Goal: Task Accomplishment & Management: Use online tool/utility

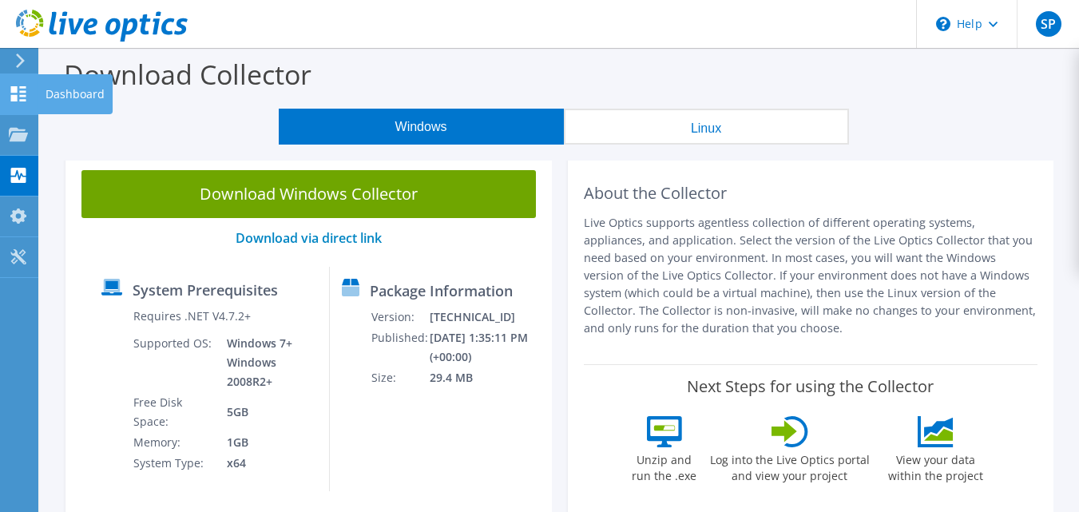
click at [44, 90] on div "Dashboard" at bounding box center [75, 94] width 75 height 40
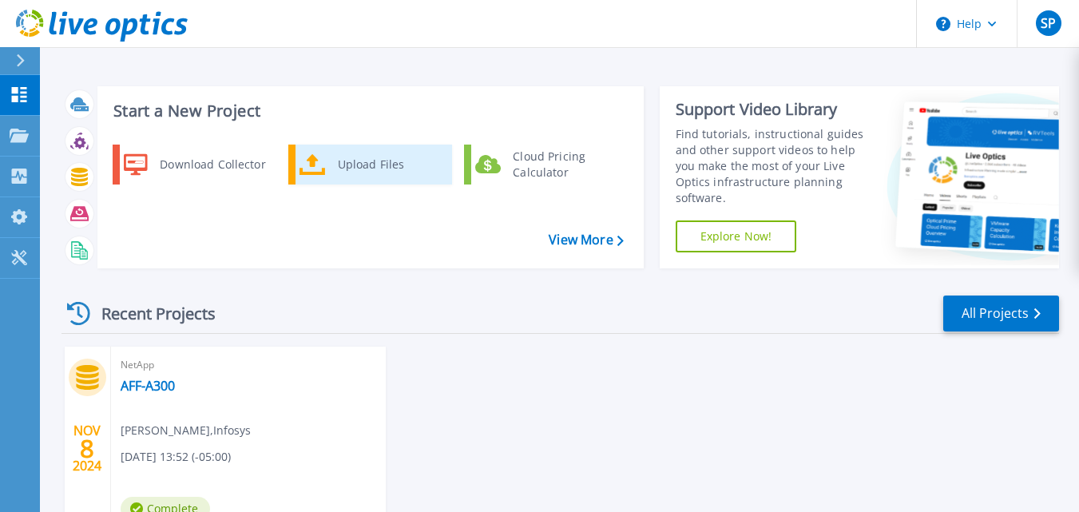
click at [374, 174] on div "Upload Files" at bounding box center [389, 165] width 118 height 32
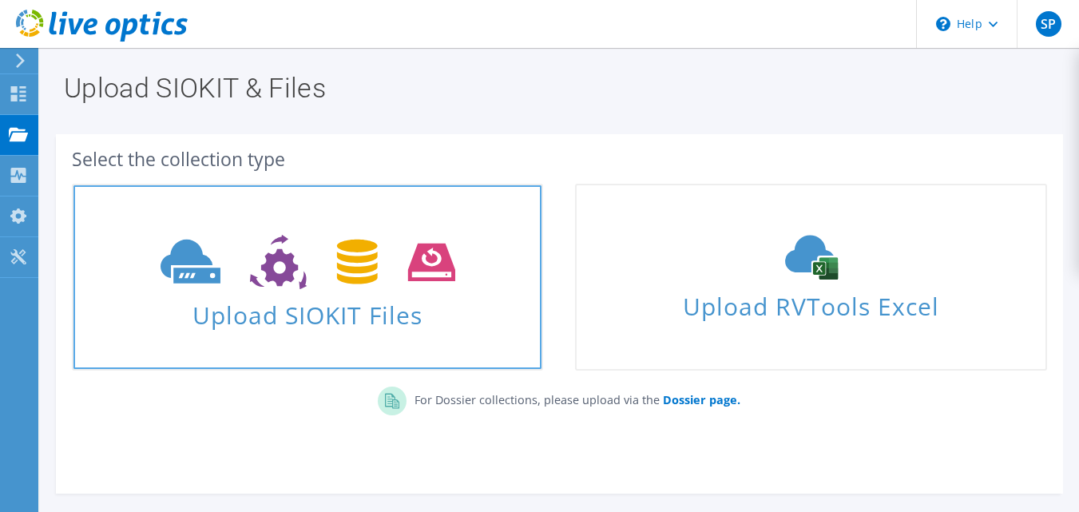
click at [291, 308] on span "Upload SIOKIT Files" at bounding box center [307, 310] width 468 height 34
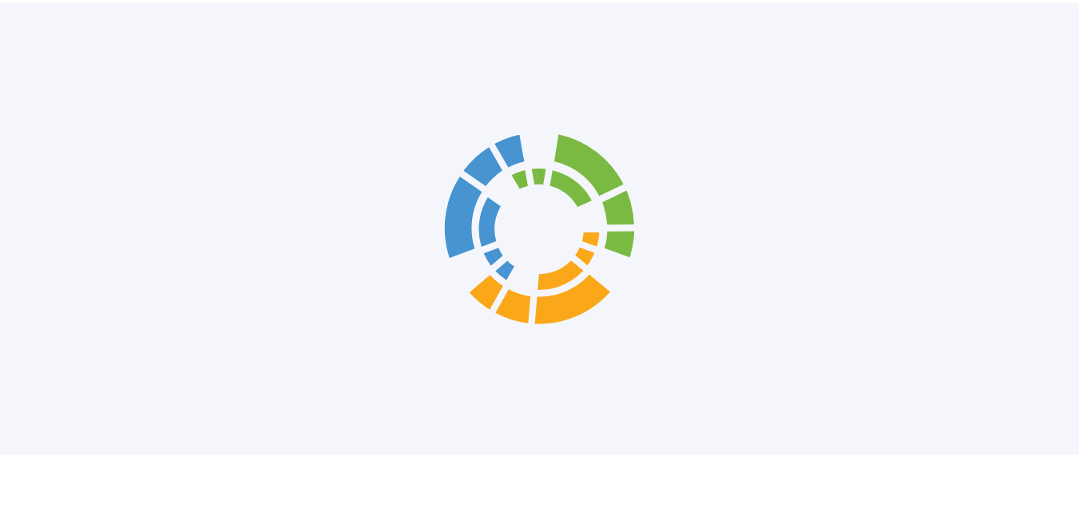
scroll to position [125, 0]
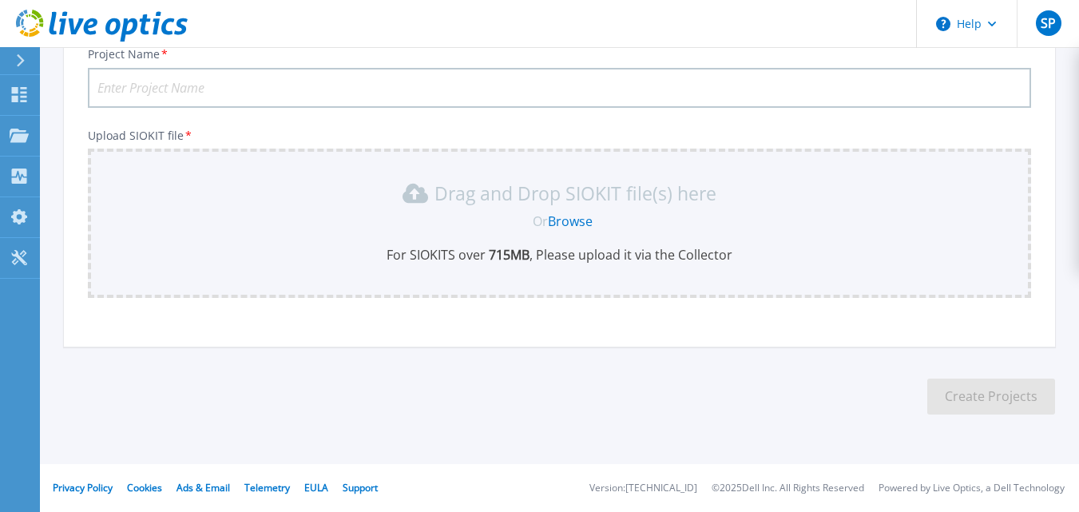
click at [572, 216] on link "Browse" at bounding box center [570, 221] width 45 height 18
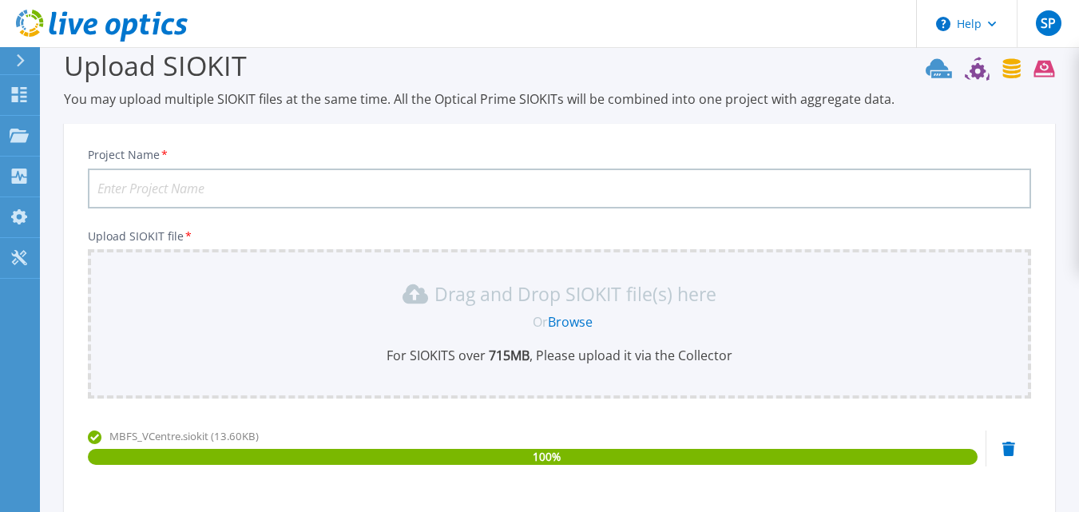
scroll to position [0, 0]
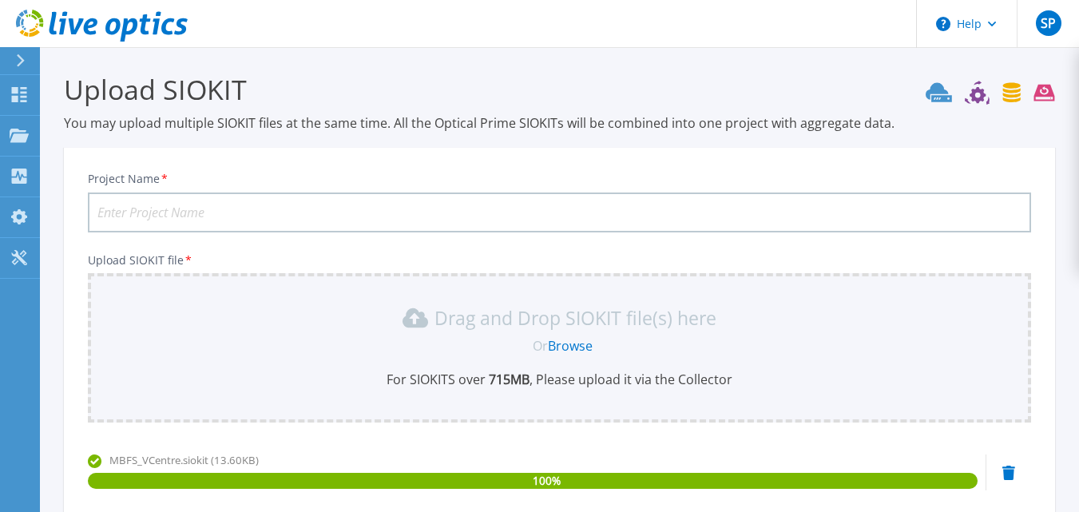
click at [470, 208] on input "Project Name *" at bounding box center [559, 212] width 943 height 40
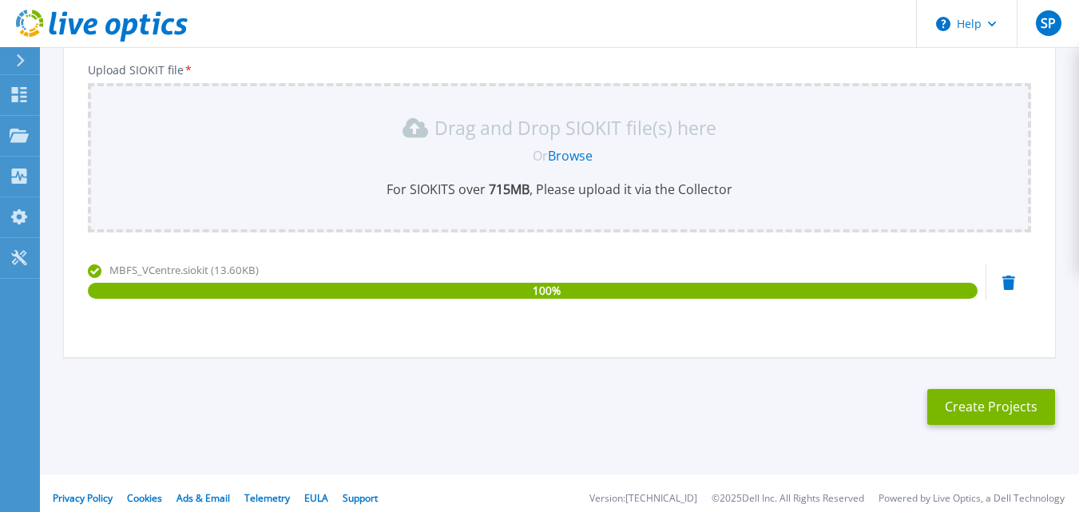
scroll to position [200, 0]
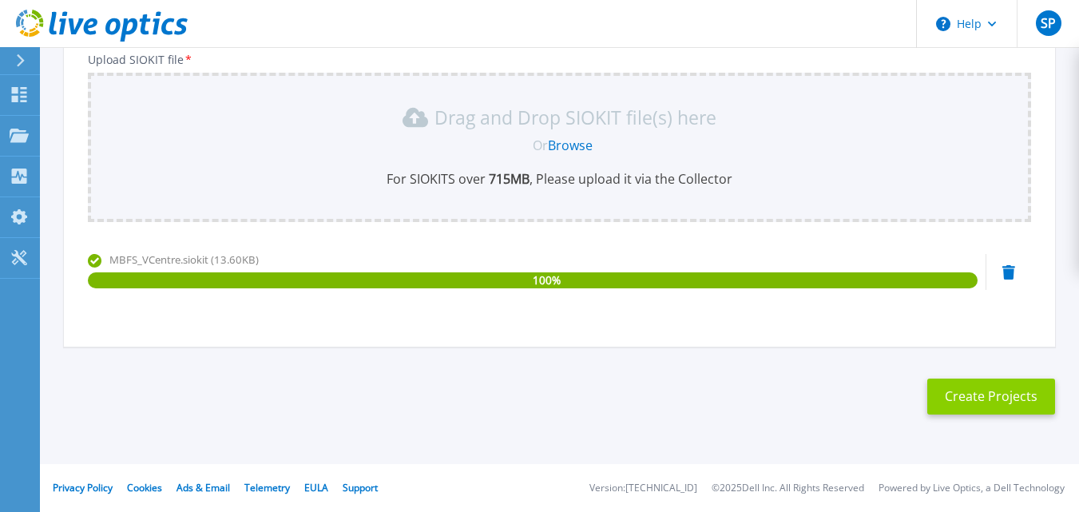
type input "MBFS-DPF"
click at [986, 402] on button "Create Projects" at bounding box center [991, 396] width 128 height 36
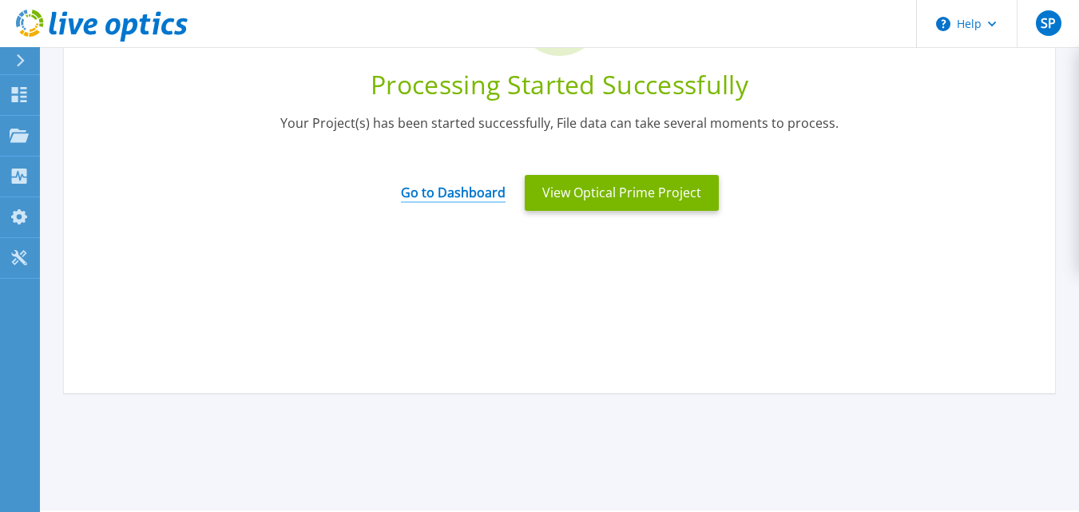
click at [461, 192] on link "Go to Dashboard" at bounding box center [453, 187] width 105 height 31
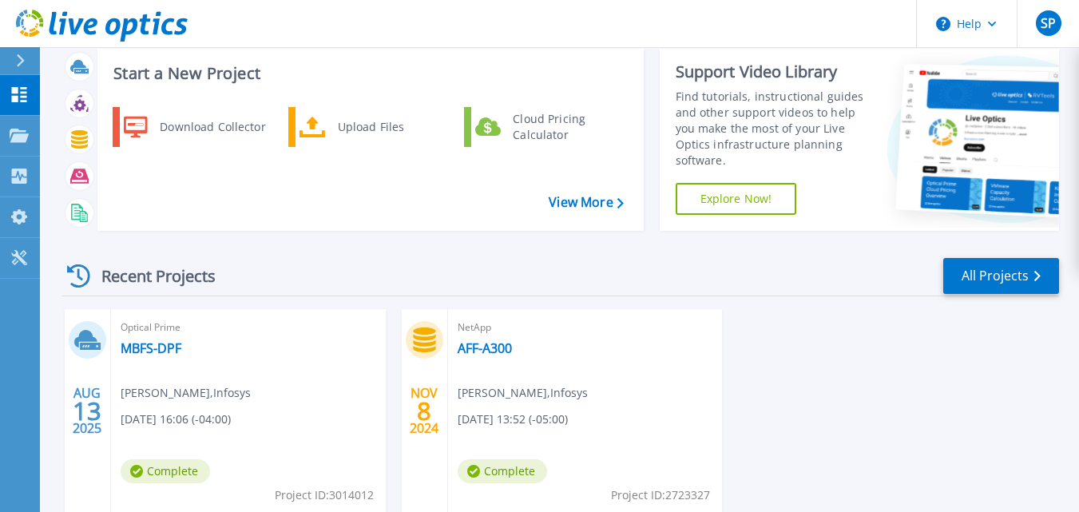
scroll to position [74, 0]
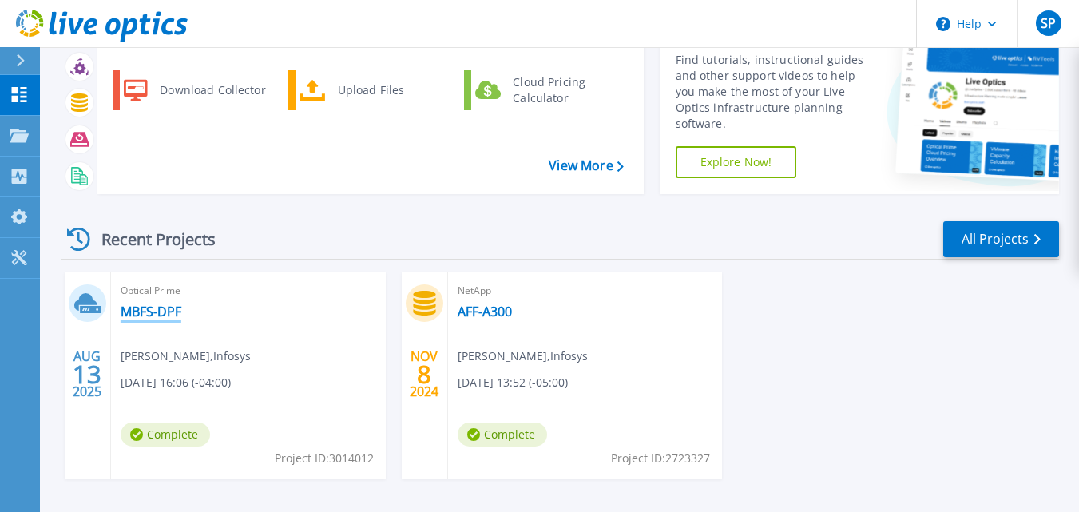
click at [153, 307] on link "MBFS-DPF" at bounding box center [151, 311] width 61 height 16
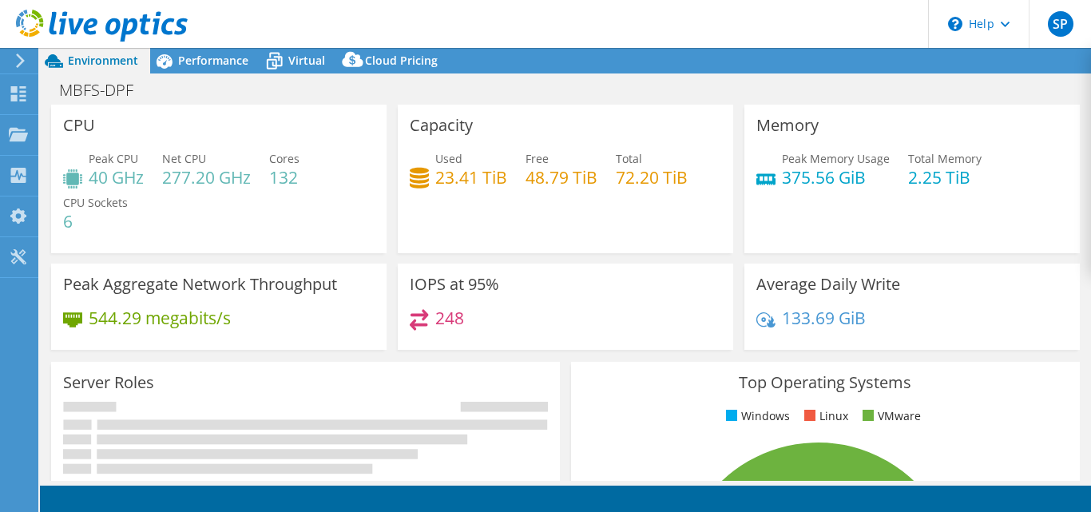
select select "USD"
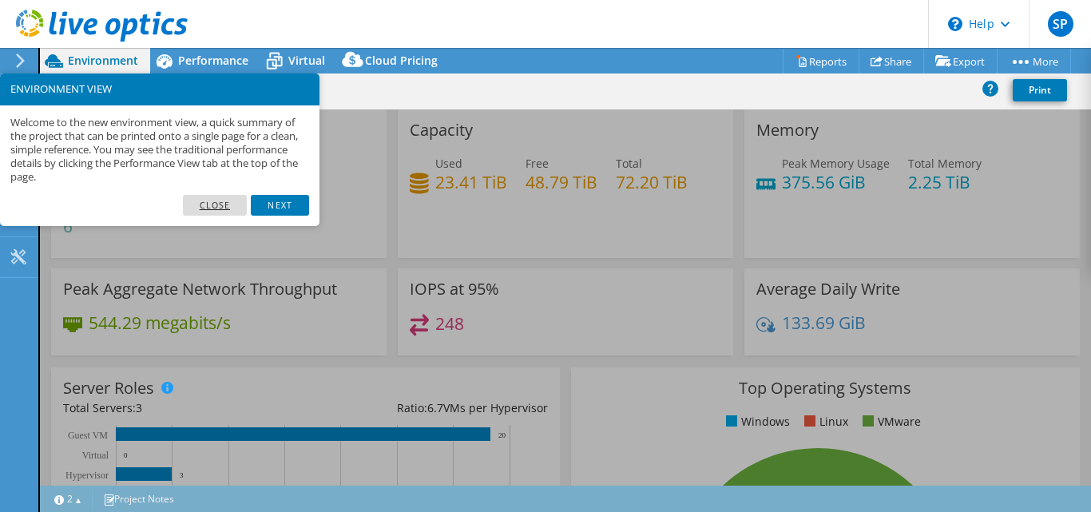
click at [226, 206] on link "Close" at bounding box center [215, 205] width 65 height 21
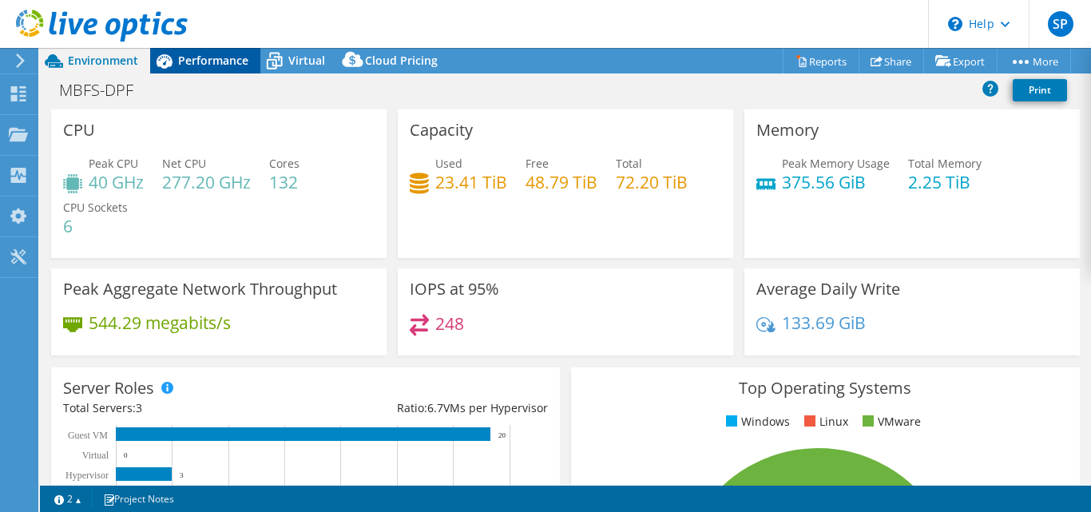
click at [203, 57] on span "Performance" at bounding box center [213, 60] width 70 height 15
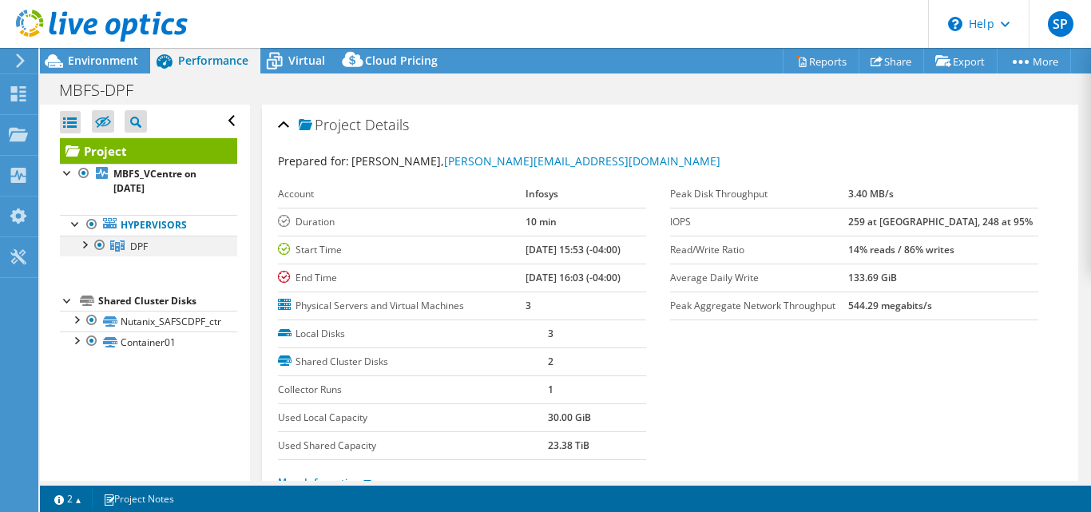
click at [82, 243] on div at bounding box center [84, 244] width 16 height 16
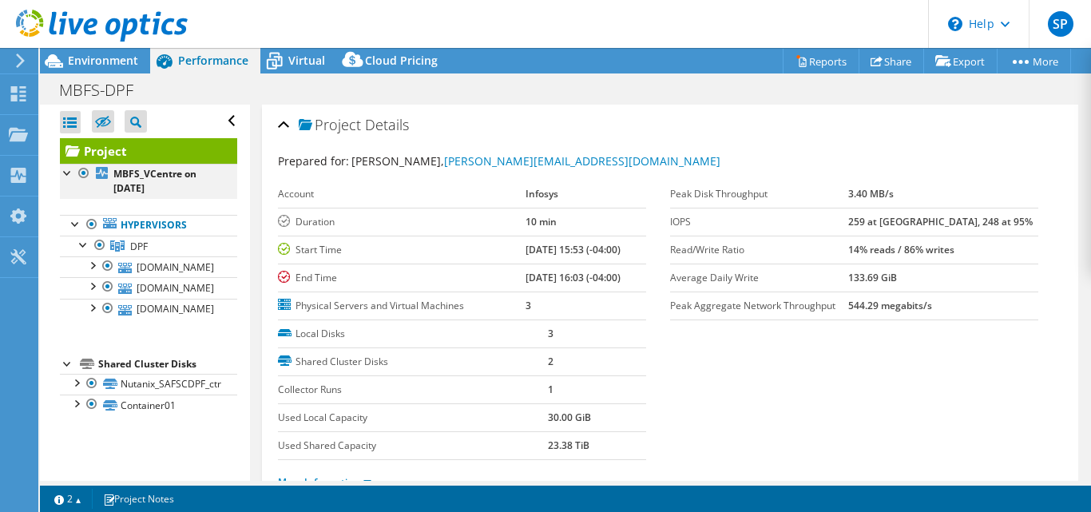
click at [84, 174] on div at bounding box center [84, 173] width 16 height 19
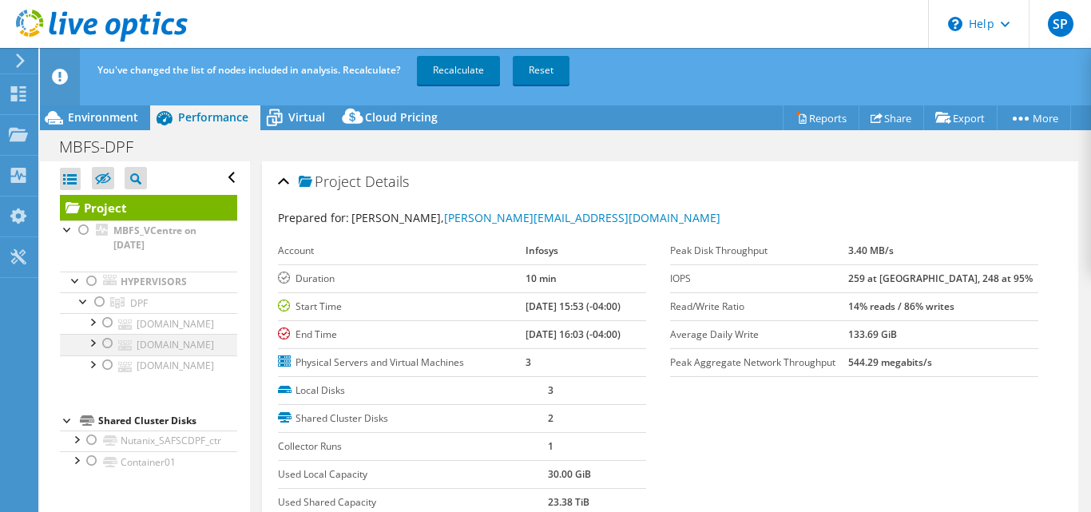
click at [109, 341] on div at bounding box center [108, 343] width 16 height 19
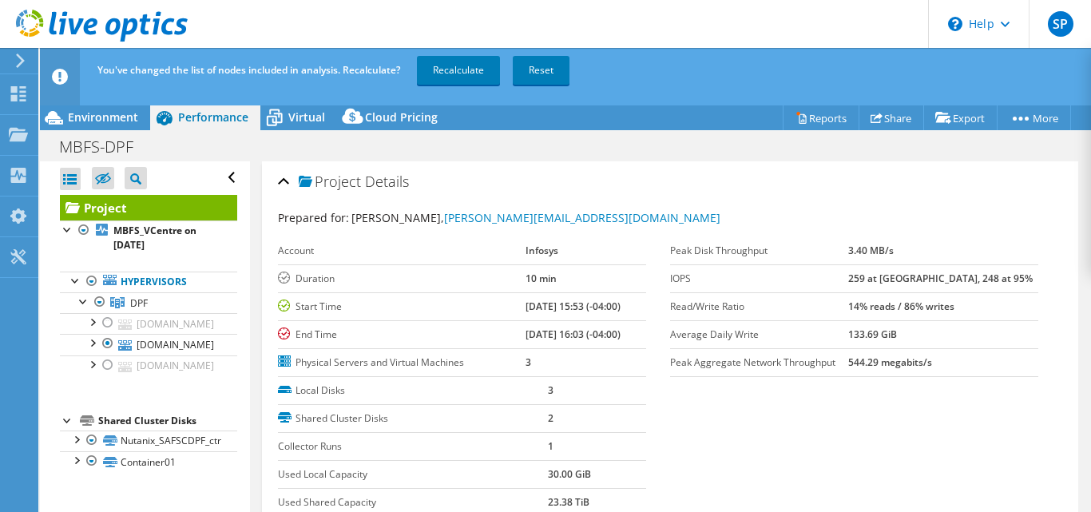
click at [66, 418] on div at bounding box center [68, 419] width 16 height 16
click at [67, 420] on div at bounding box center [68, 419] width 16 height 16
click at [77, 459] on div at bounding box center [76, 459] width 16 height 16
click at [93, 441] on div at bounding box center [92, 439] width 16 height 19
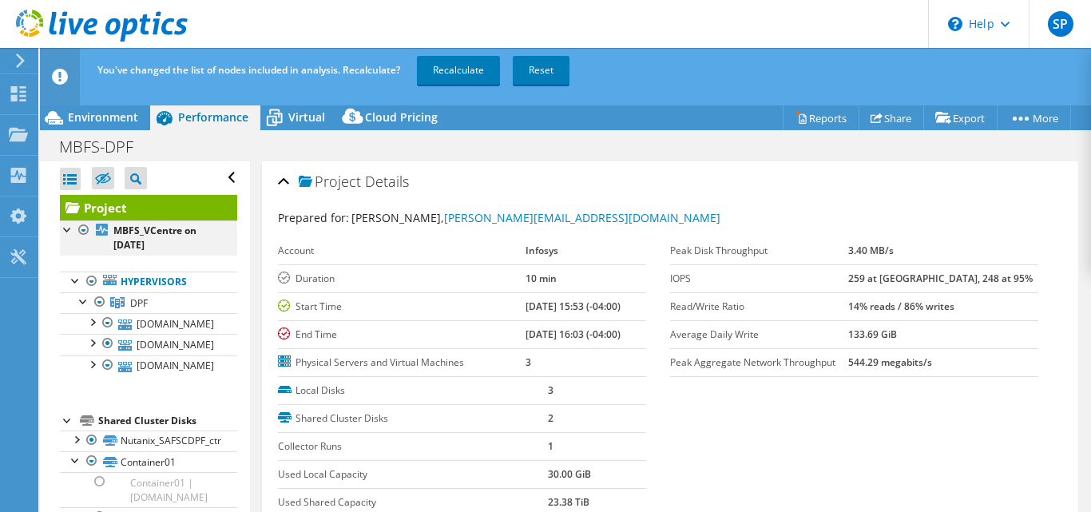
click at [81, 230] on div at bounding box center [84, 229] width 16 height 19
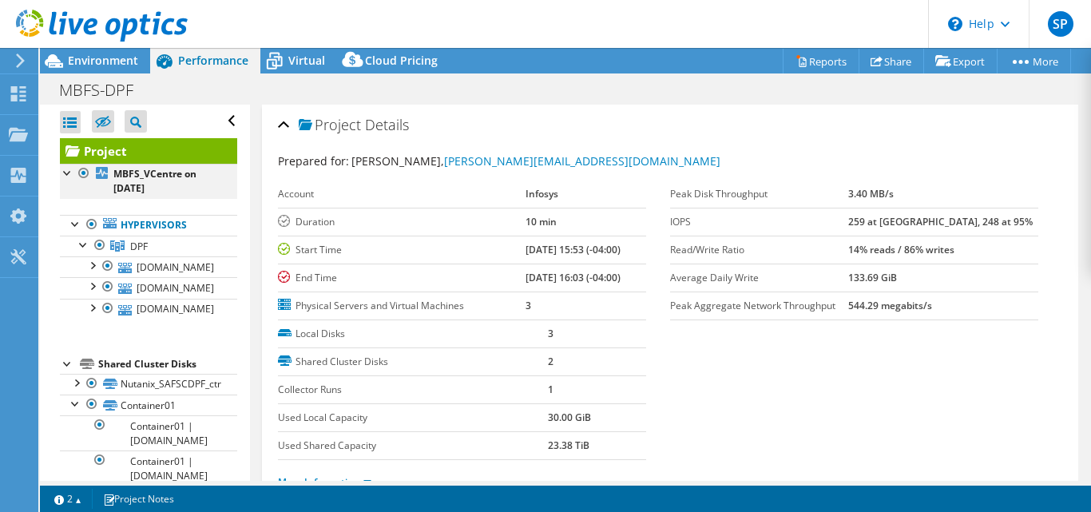
click at [82, 170] on div at bounding box center [84, 173] width 16 height 19
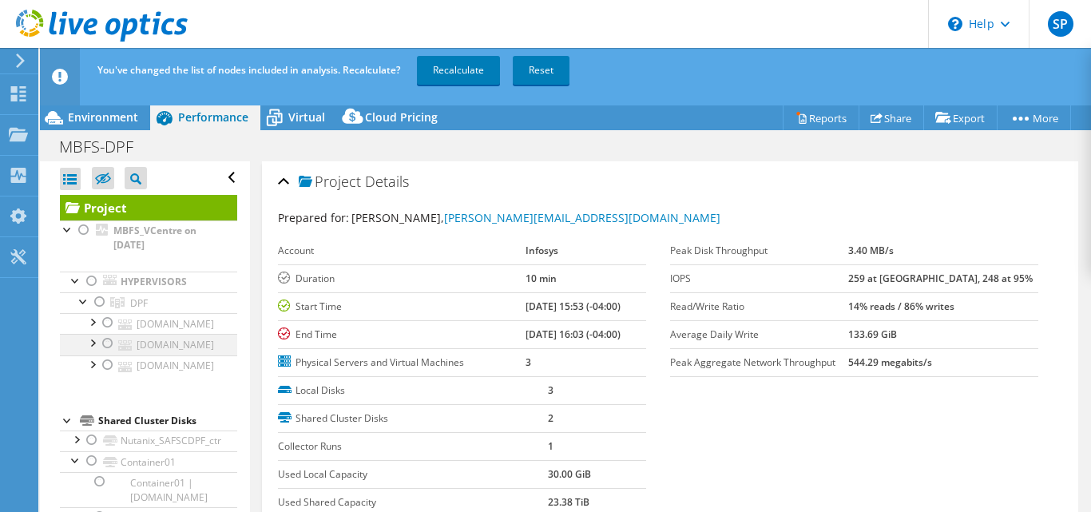
click at [109, 341] on div at bounding box center [108, 343] width 16 height 19
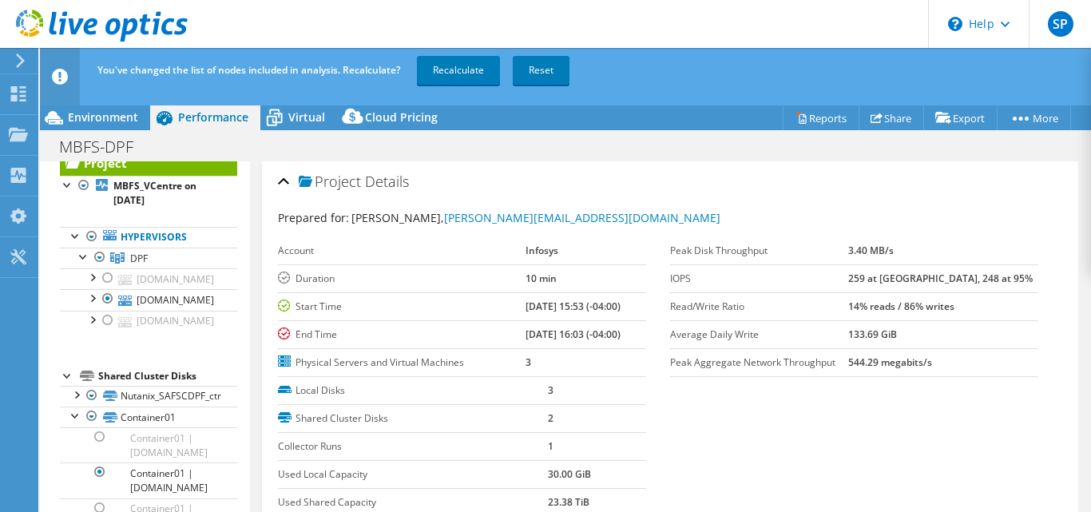
scroll to position [60, 0]
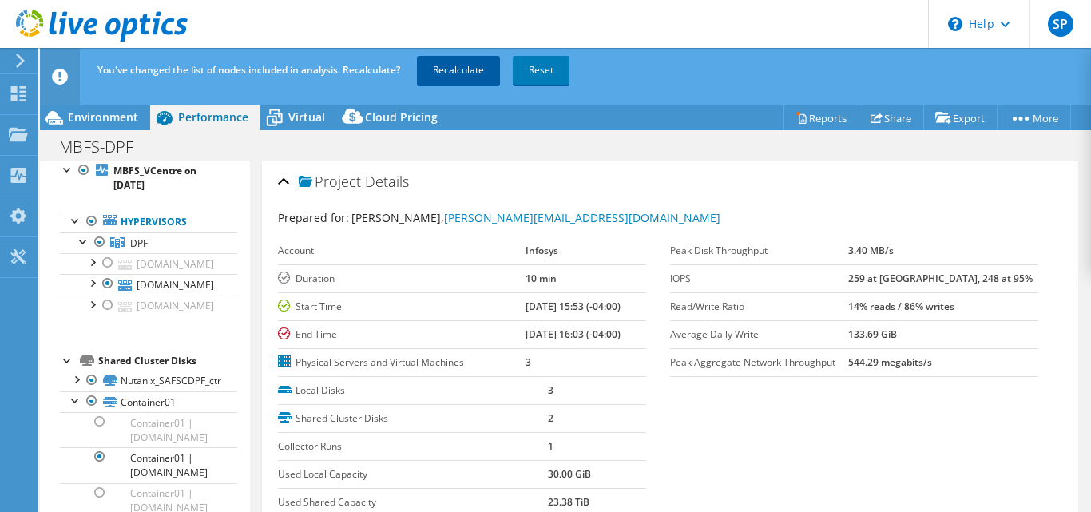
click at [460, 72] on link "Recalculate" at bounding box center [458, 70] width 83 height 29
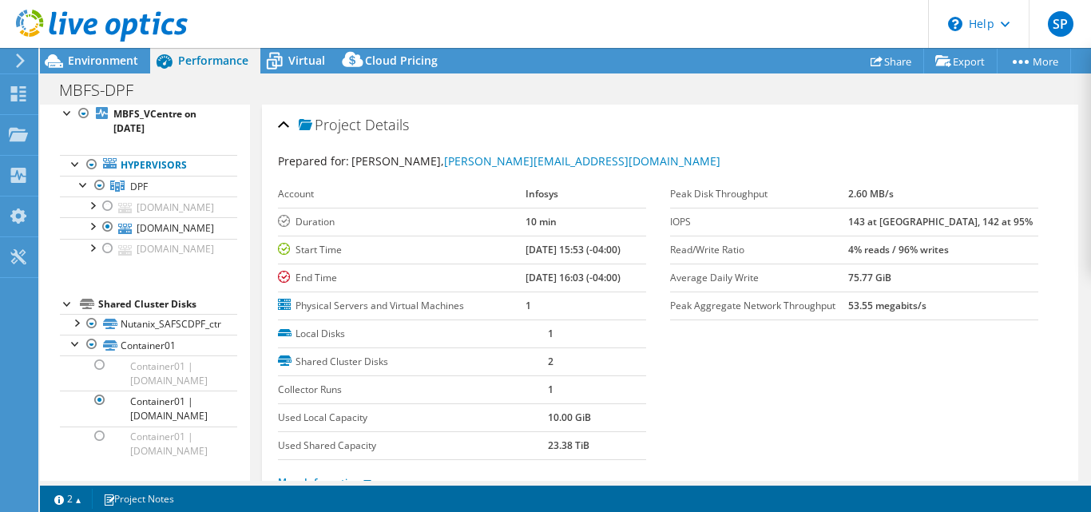
scroll to position [0, 0]
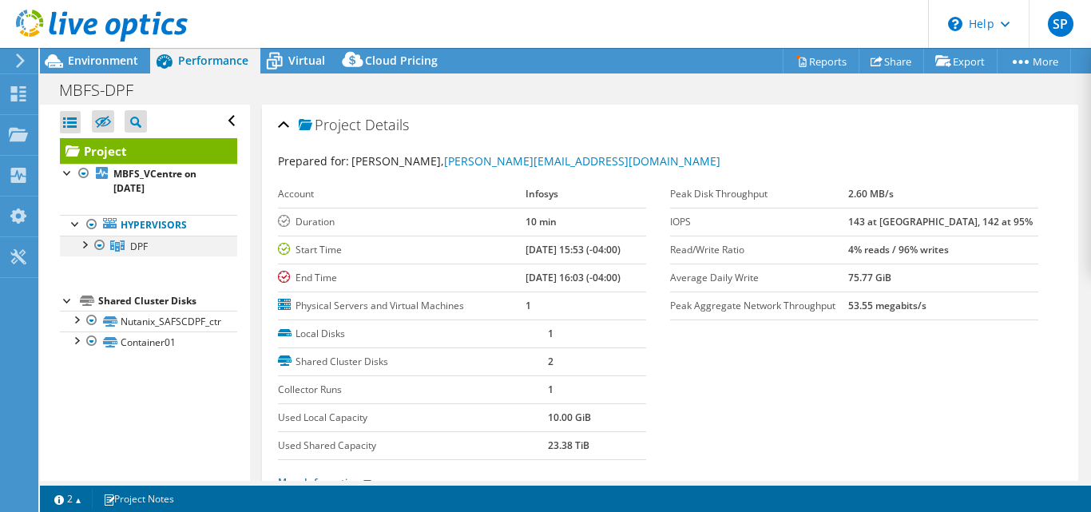
click at [85, 248] on div at bounding box center [84, 244] width 16 height 16
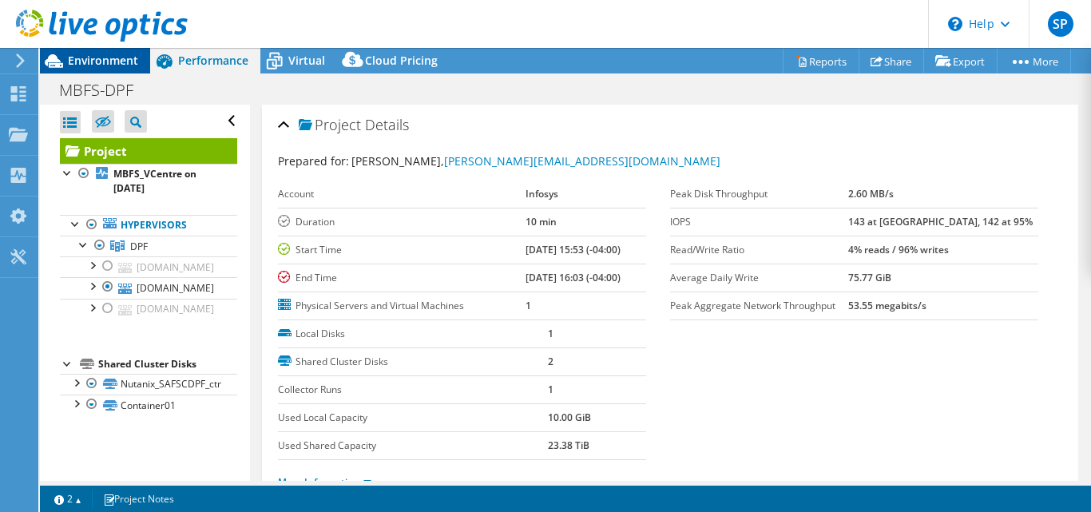
click at [88, 57] on span "Environment" at bounding box center [103, 60] width 70 height 15
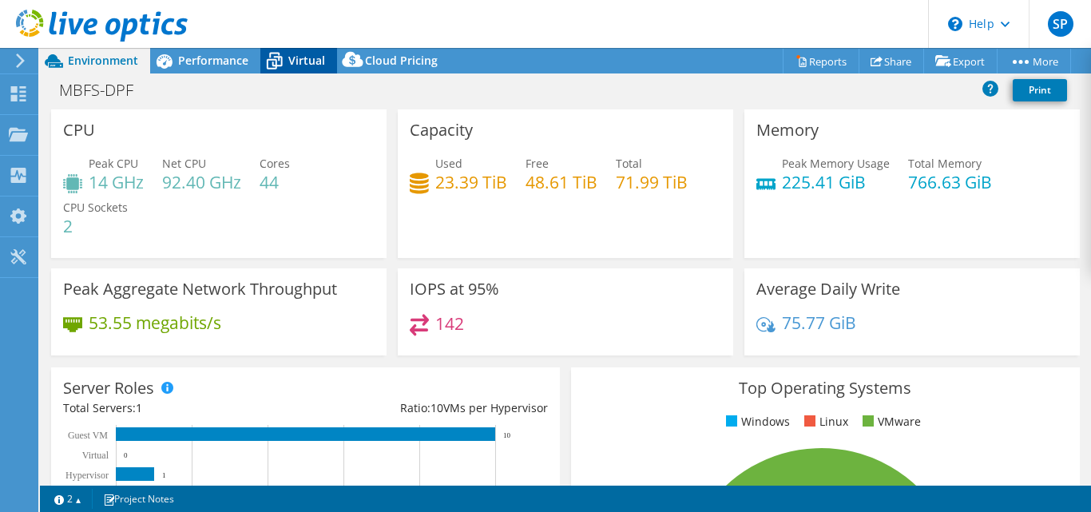
click at [298, 58] on span "Virtual" at bounding box center [306, 60] width 37 height 15
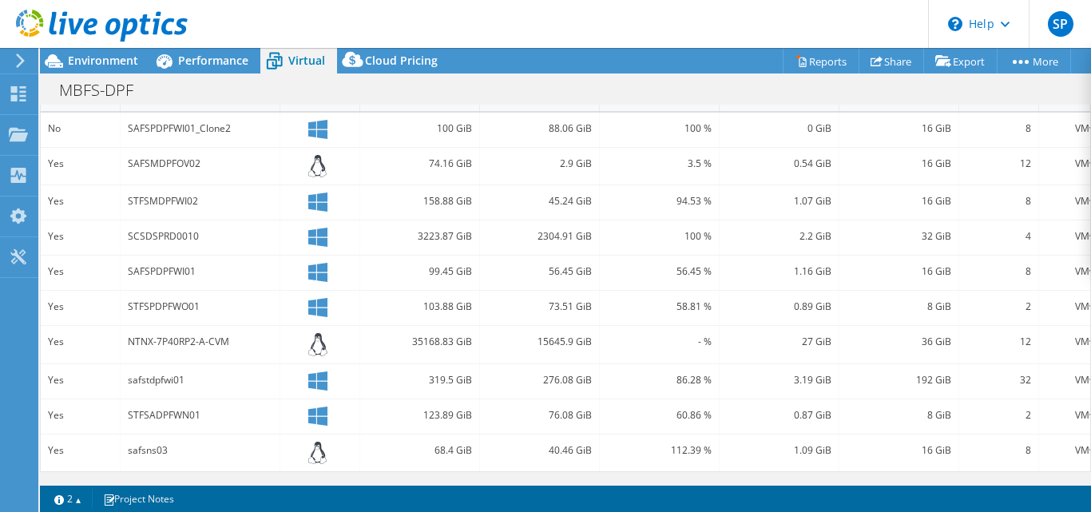
scroll to position [403, 0]
drag, startPoint x: 442, startPoint y: 221, endPoint x: 692, endPoint y: 226, distance: 249.9
click at [692, 226] on div "Yes SCSDSPRD0010 3223.87 GiB 2304.91 GiB 100 % 2.2 GiB 32 GiB 4 VMware" at bounding box center [580, 237] width 1078 height 34
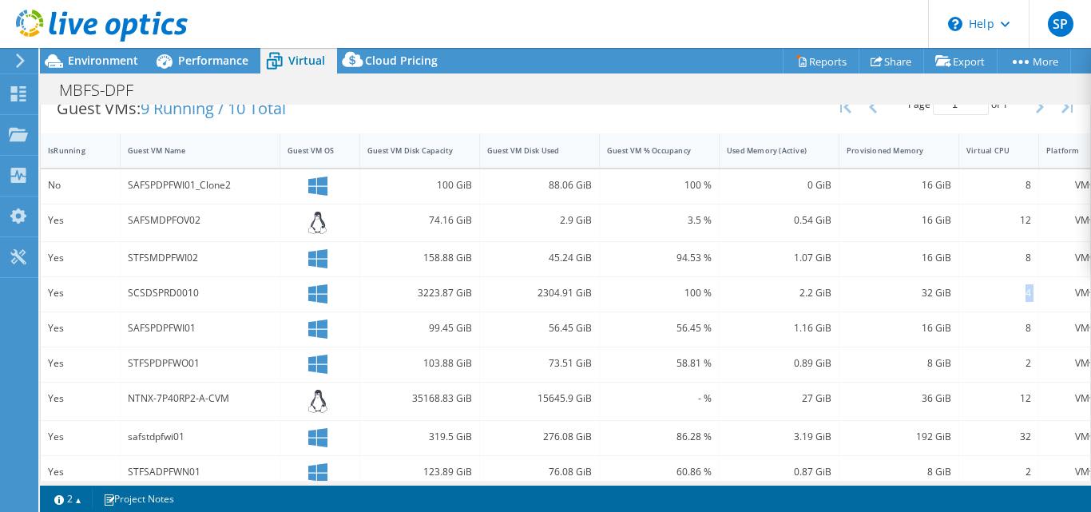
scroll to position [0, 41]
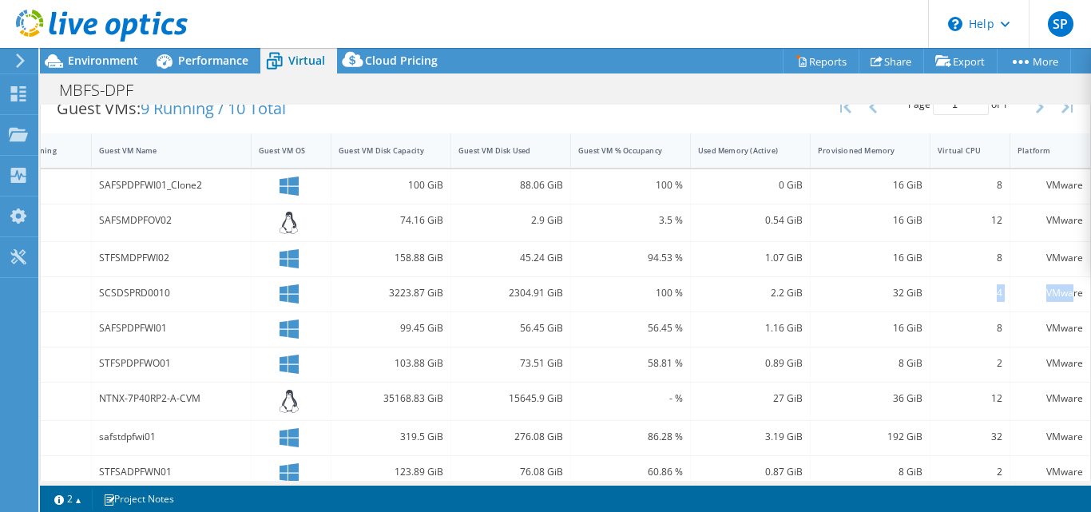
drag, startPoint x: 1025, startPoint y: 292, endPoint x: 1059, endPoint y: 294, distance: 33.6
click at [1059, 294] on div "Yes SCSDSPRD0010 3223.87 GiB 2304.91 GiB 100 % 2.2 GiB 32 GiB 4 VMware" at bounding box center [551, 294] width 1078 height 34
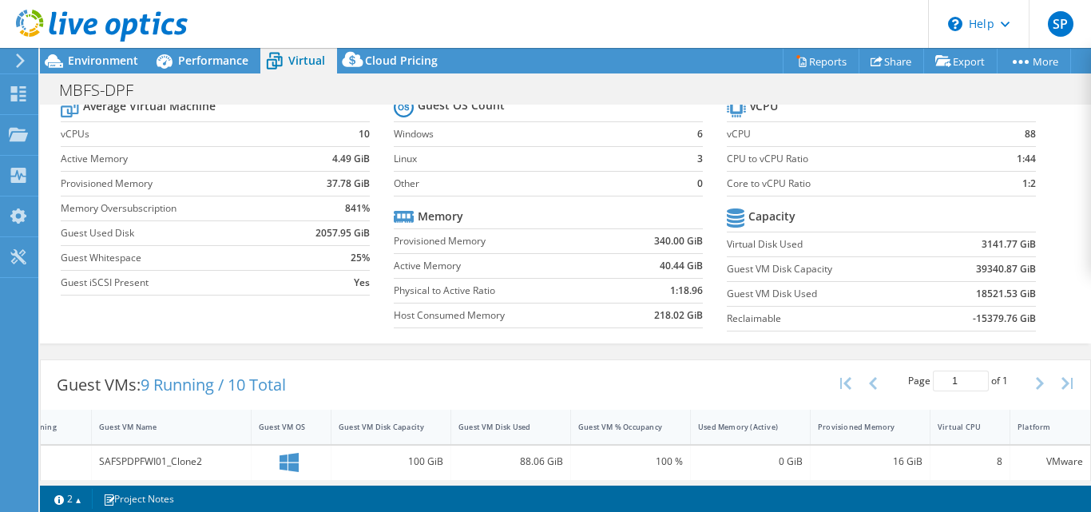
scroll to position [46, 0]
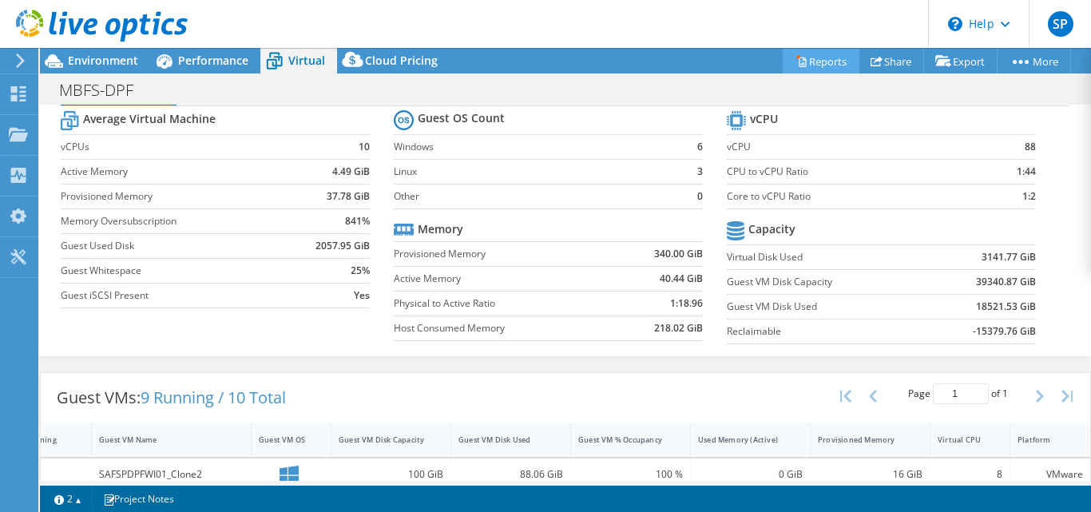
click at [821, 65] on link "Reports" at bounding box center [820, 61] width 77 height 25
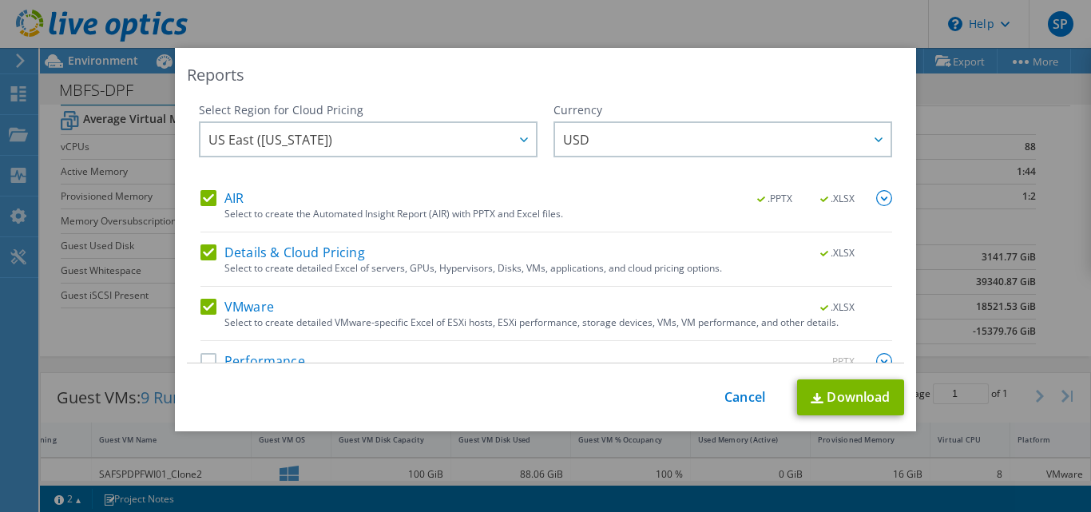
scroll to position [32, 0]
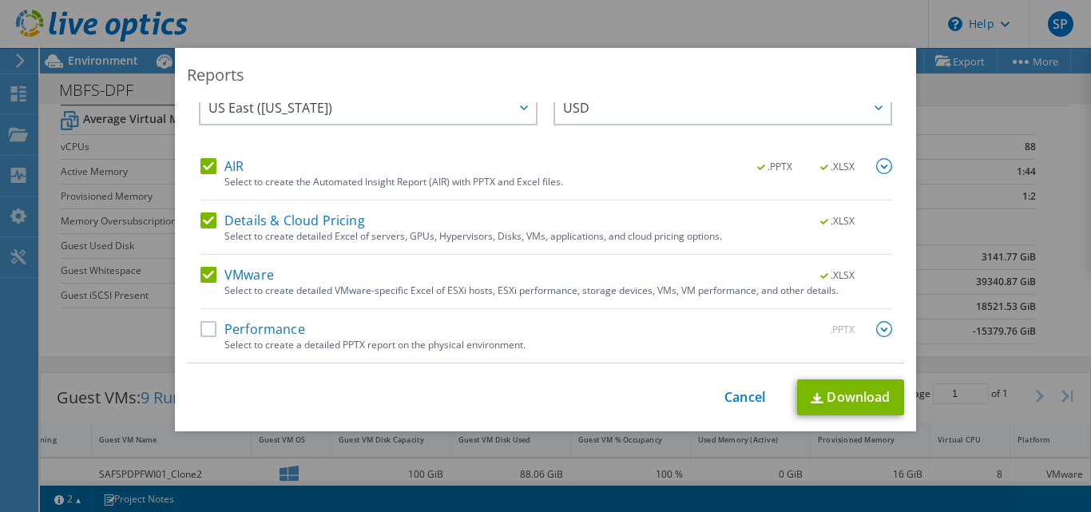
click at [202, 220] on label "Details & Cloud Pricing" at bounding box center [282, 220] width 164 height 16
click at [0, 0] on input "Details & Cloud Pricing" at bounding box center [0, 0] width 0 height 0
click at [200, 273] on label "VMware" at bounding box center [236, 275] width 73 height 16
click at [0, 0] on input "VMware" at bounding box center [0, 0] width 0 height 0
click at [204, 331] on label "Performance" at bounding box center [252, 329] width 105 height 16
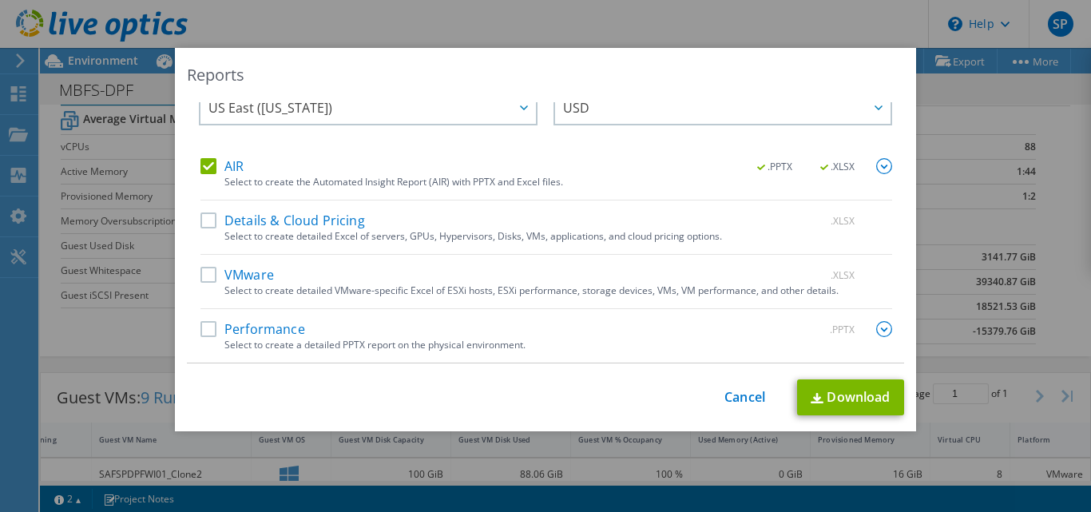
click at [0, 0] on input "Performance" at bounding box center [0, 0] width 0 height 0
click at [207, 276] on label "VMware" at bounding box center [236, 275] width 73 height 16
click at [0, 0] on input "VMware" at bounding box center [0, 0] width 0 height 0
click at [857, 388] on link "Download" at bounding box center [850, 397] width 107 height 36
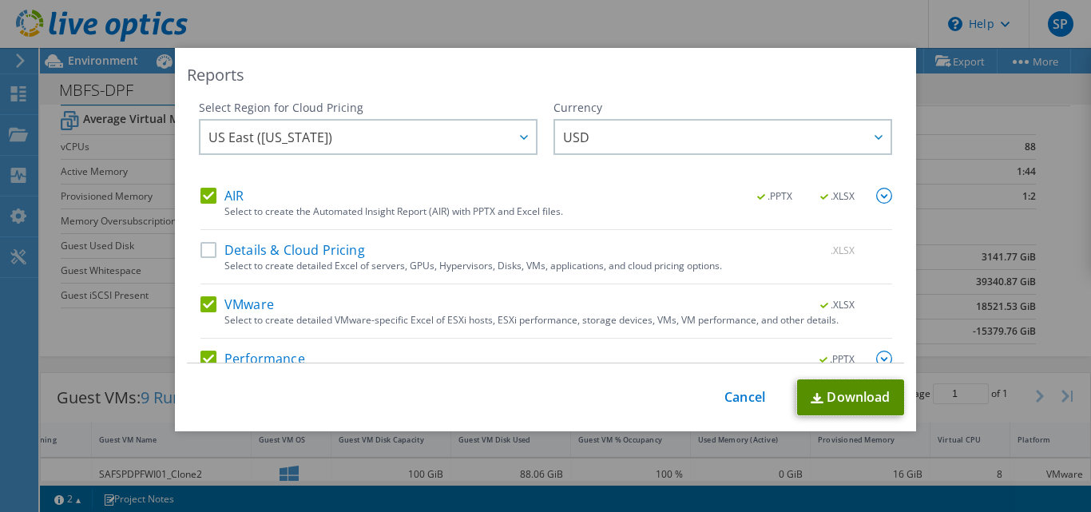
scroll to position [0, 0]
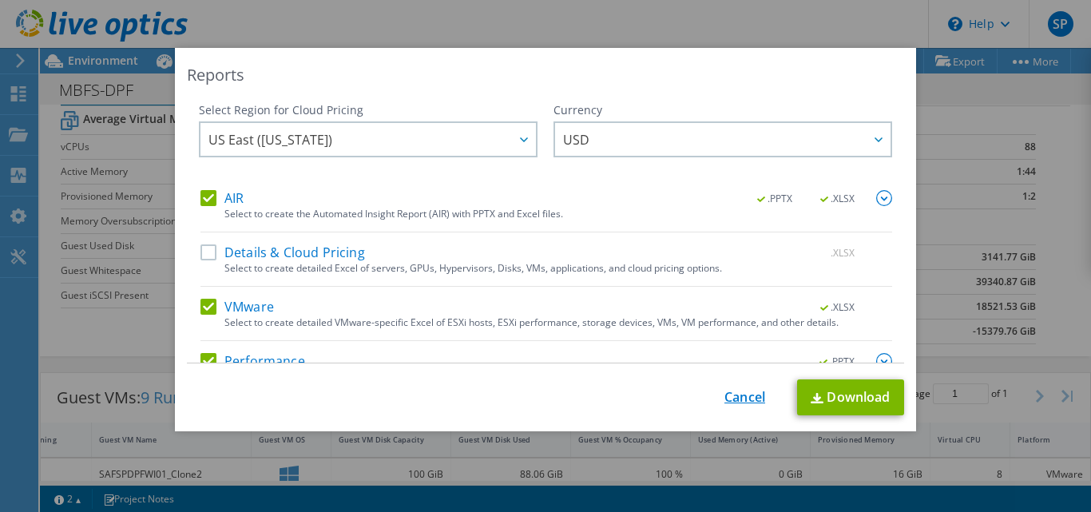
click at [731, 398] on link "Cancel" at bounding box center [744, 397] width 41 height 15
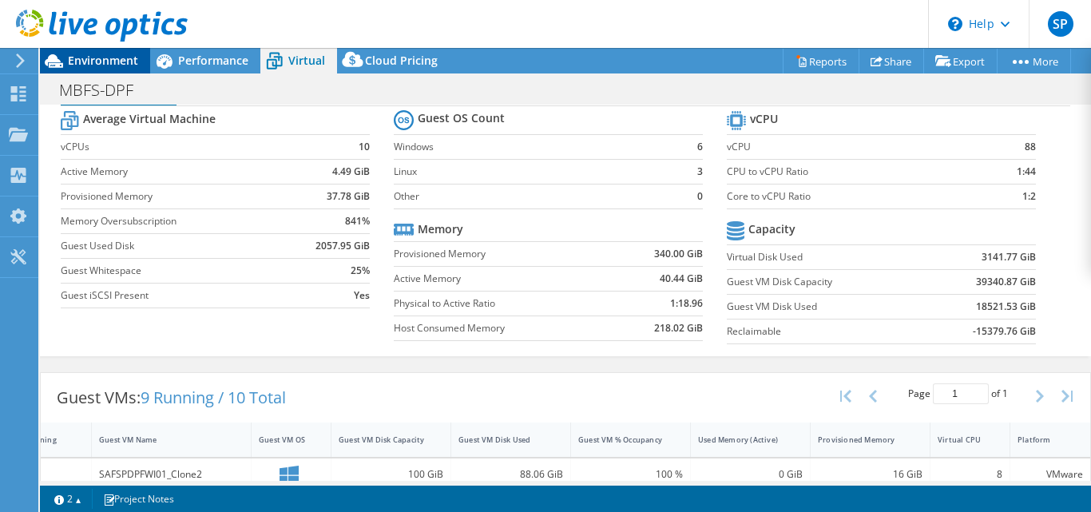
click at [96, 55] on span "Environment" at bounding box center [103, 60] width 70 height 15
